Goal: Task Accomplishment & Management: Manage account settings

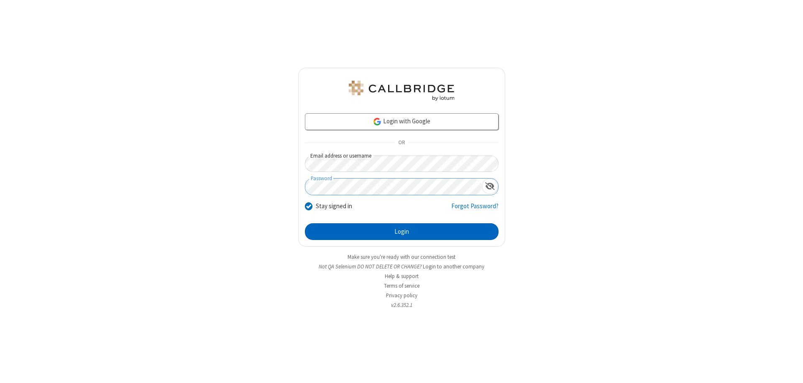
click at [402, 232] on button "Login" at bounding box center [402, 231] width 194 height 17
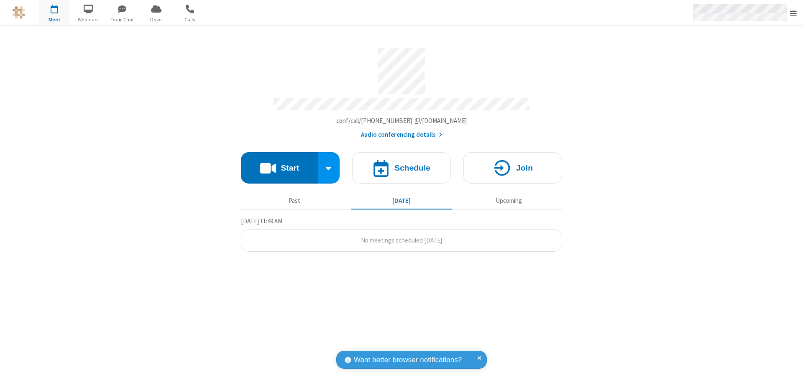
click at [794, 13] on span "Open menu" at bounding box center [793, 13] width 7 height 8
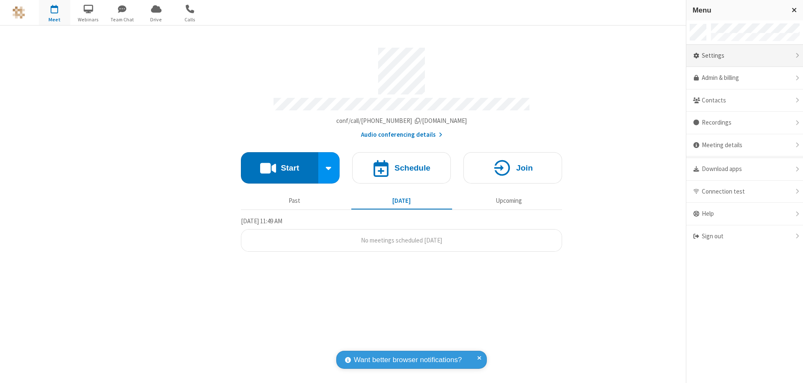
click at [745, 56] on div "Settings" at bounding box center [745, 56] width 117 height 23
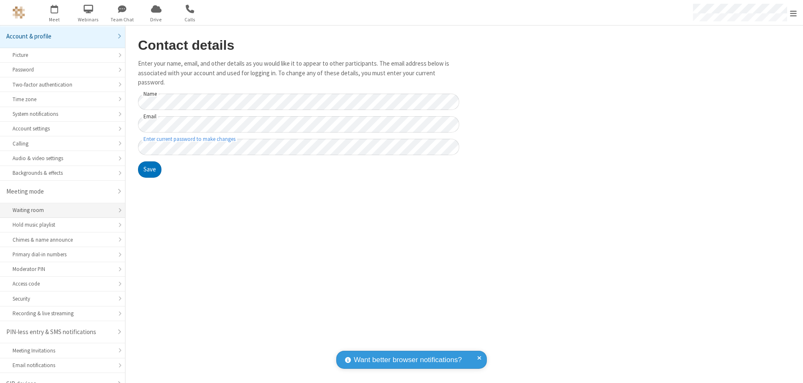
click at [59, 206] on div "Waiting room" at bounding box center [63, 210] width 100 height 8
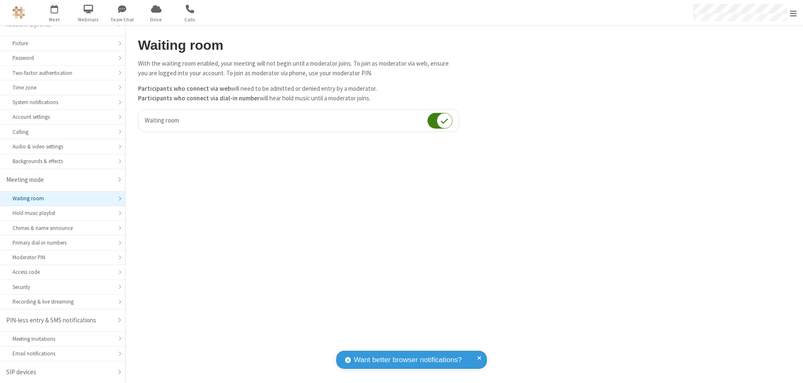
click at [440, 120] on input "checkbox" at bounding box center [440, 121] width 25 height 16
checkbox input "false"
click at [794, 13] on span "Open menu" at bounding box center [793, 13] width 7 height 8
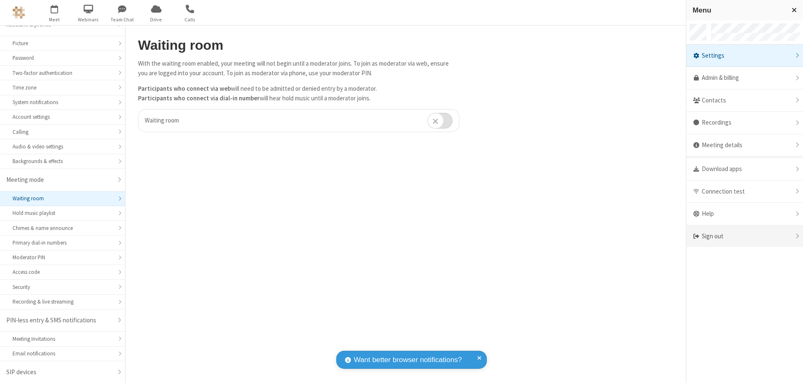
click at [745, 236] on div "Sign out" at bounding box center [745, 236] width 117 height 22
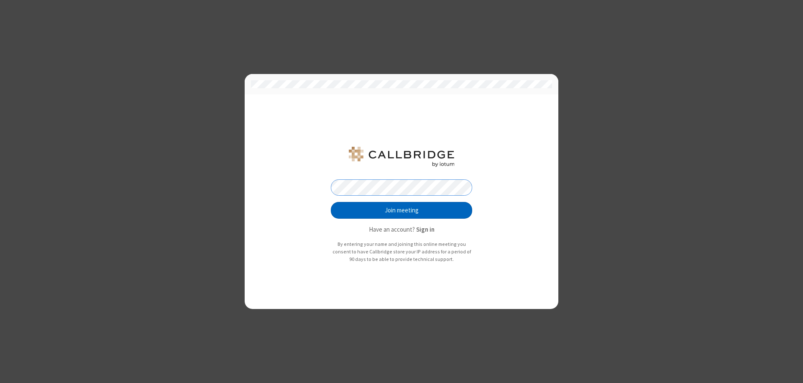
click at [402, 210] on button "Join meeting" at bounding box center [401, 210] width 141 height 17
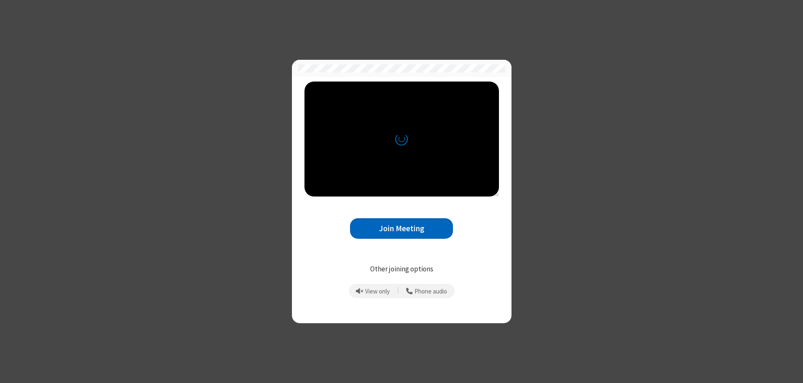
click at [402, 228] on button "Join Meeting" at bounding box center [401, 228] width 103 height 20
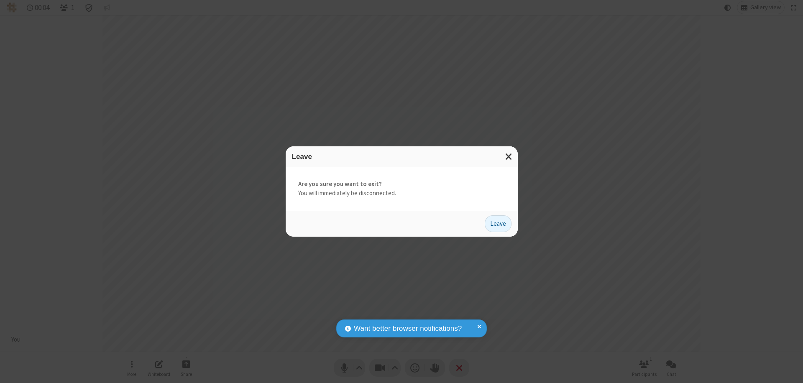
click at [498, 223] on button "Leave" at bounding box center [498, 223] width 27 height 17
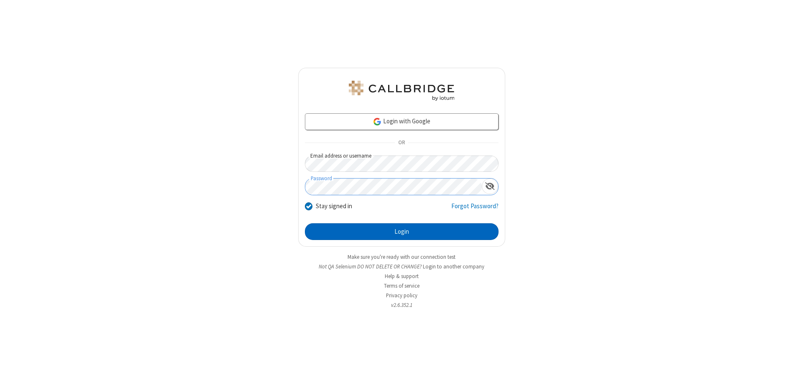
click at [402, 232] on button "Login" at bounding box center [402, 231] width 194 height 17
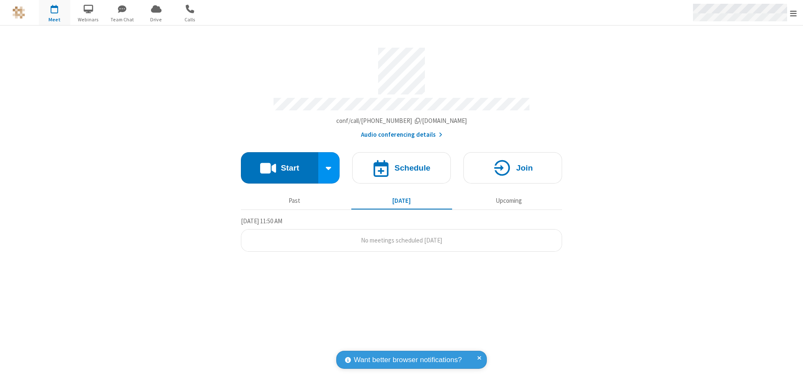
click at [794, 13] on span "Open menu" at bounding box center [793, 13] width 7 height 8
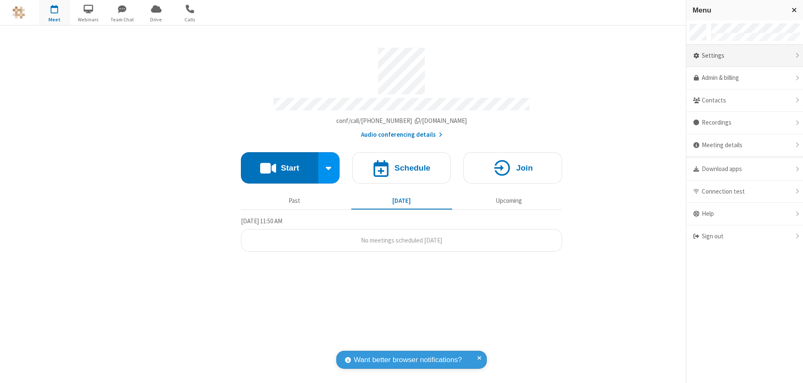
click at [745, 56] on div "Settings" at bounding box center [745, 56] width 117 height 23
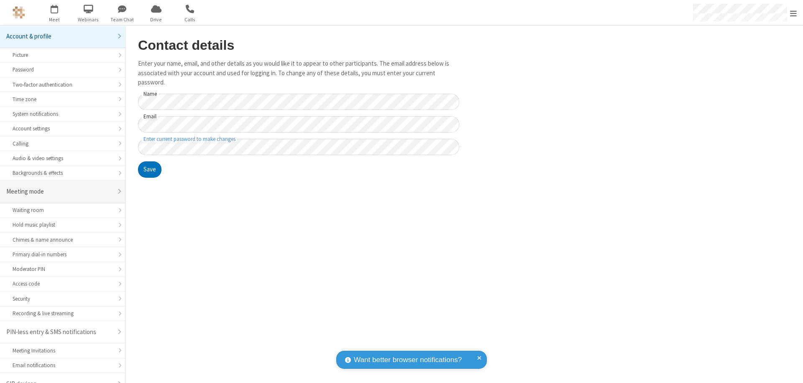
click at [59, 187] on div "Meeting mode" at bounding box center [59, 192] width 106 height 10
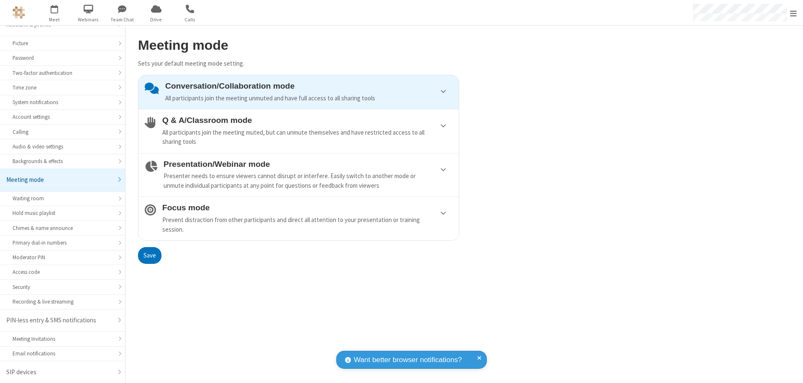
click at [299, 92] on div "Conversation/Collaboration mode All participants join the meeting unmuted and h…" at bounding box center [308, 92] width 287 height 21
click at [149, 255] on button "Save" at bounding box center [149, 255] width 23 height 17
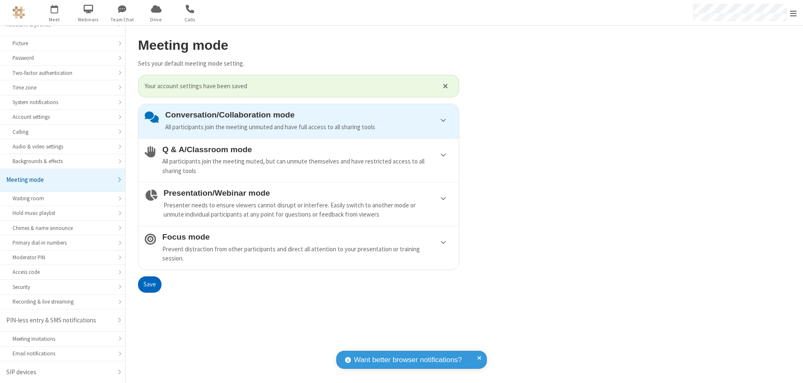
click at [794, 13] on span "Open menu" at bounding box center [793, 13] width 7 height 8
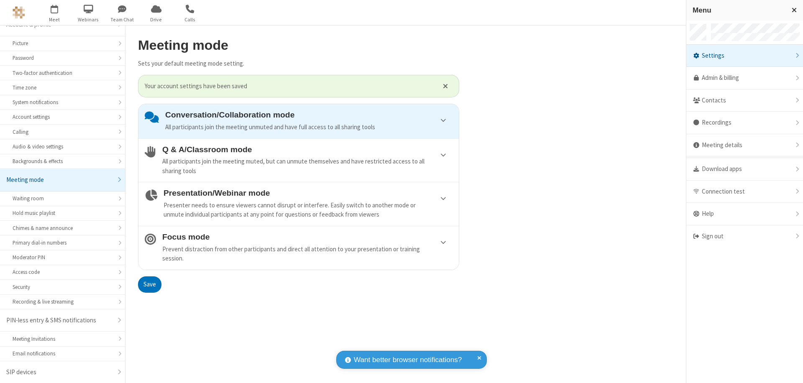
click at [745, 236] on div "Sign out" at bounding box center [745, 236] width 117 height 22
